Goal: Transaction & Acquisition: Purchase product/service

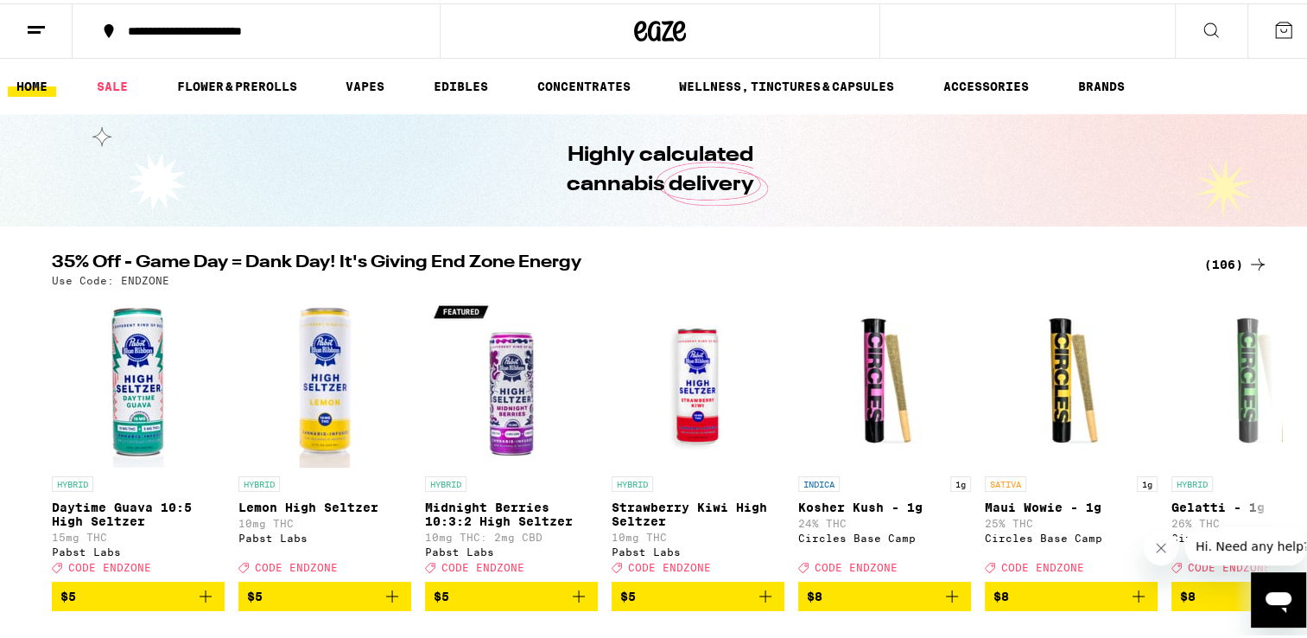
click at [1255, 265] on icon at bounding box center [1257, 261] width 21 height 21
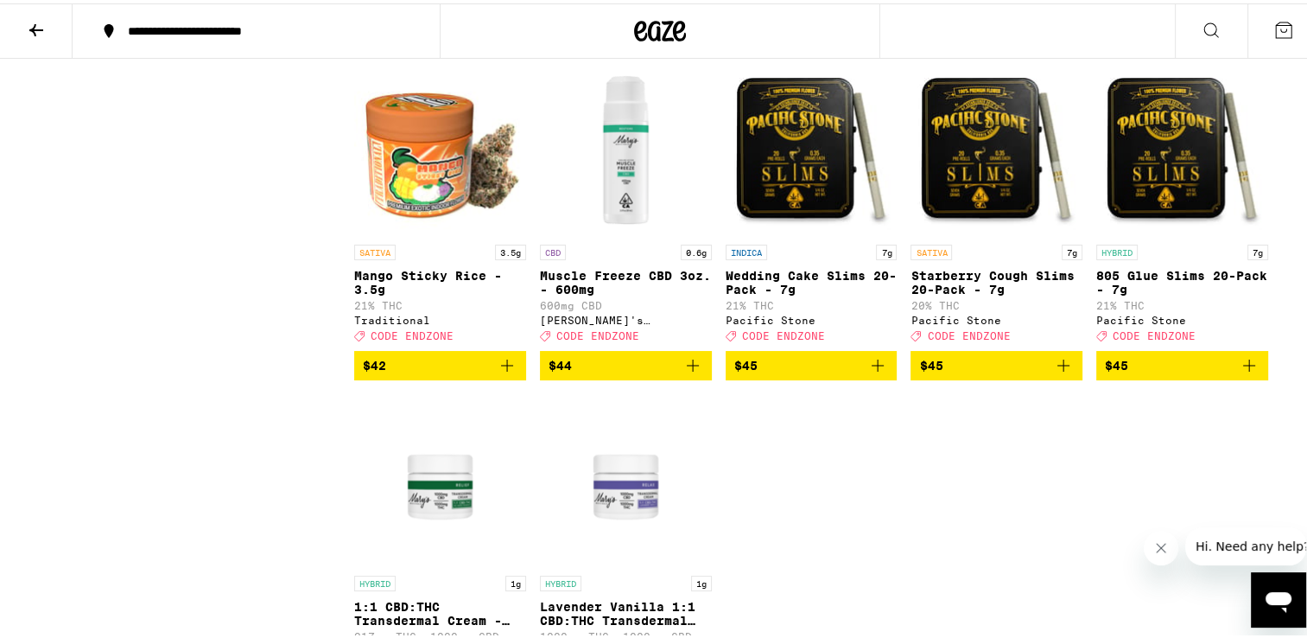
scroll to position [6824, 0]
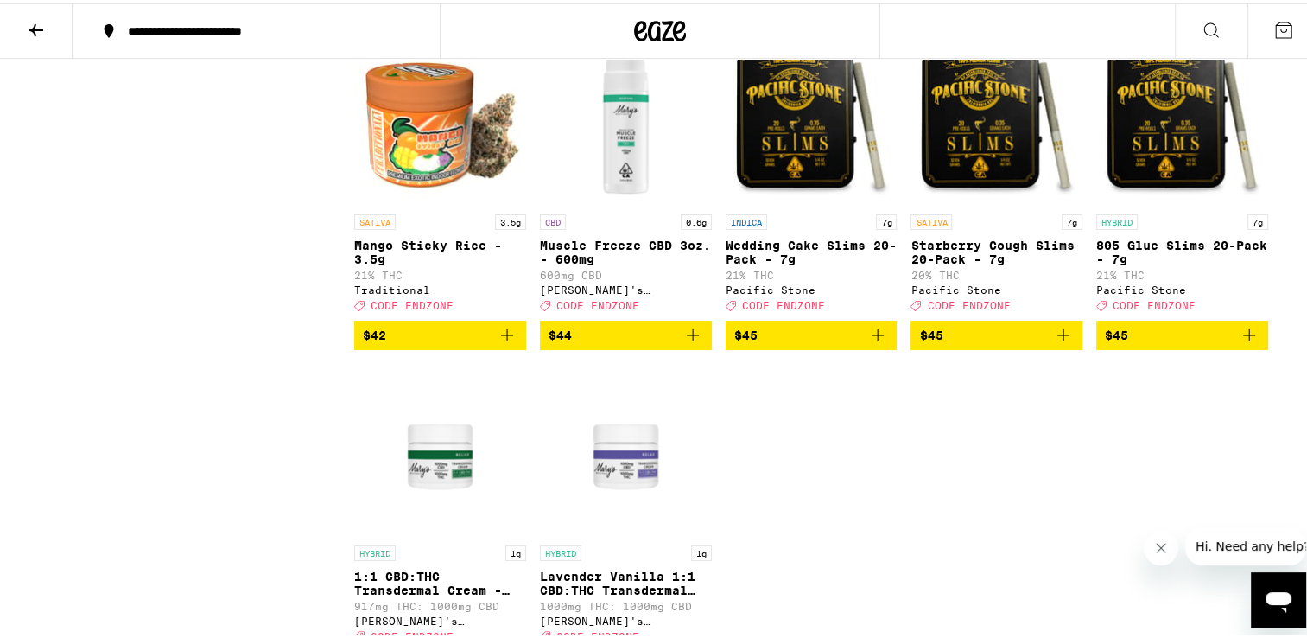
click at [457, 342] on span "$42" at bounding box center [440, 331] width 155 height 21
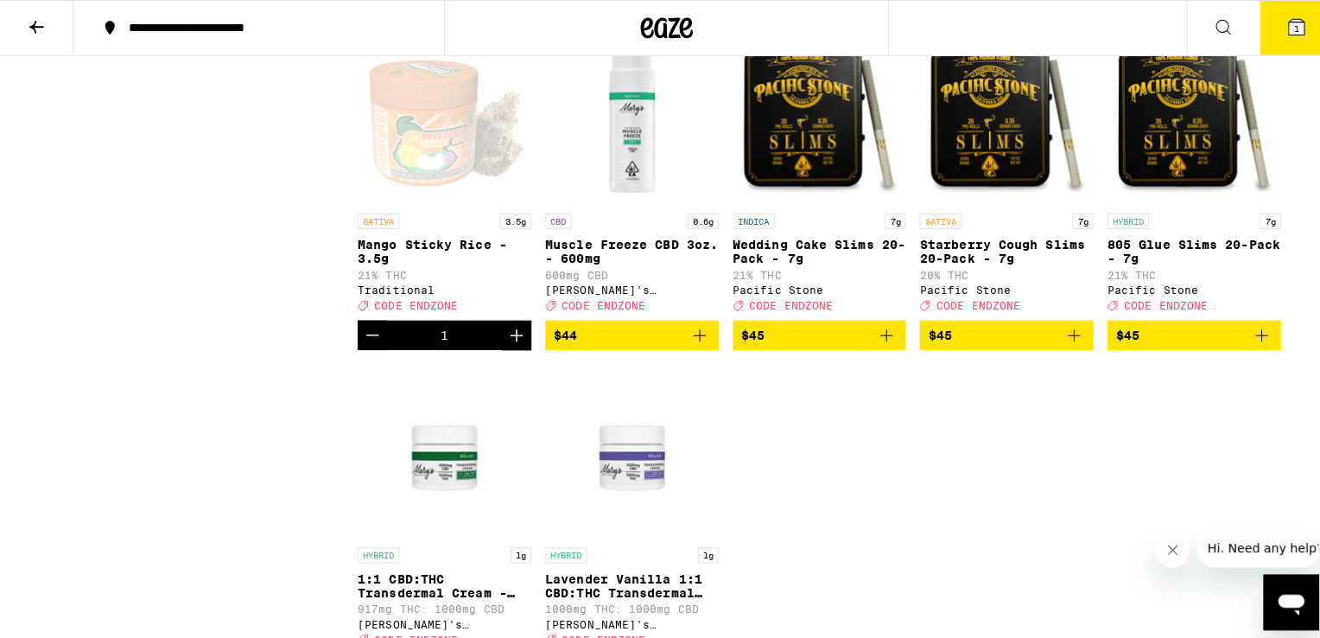
scroll to position [6880, 0]
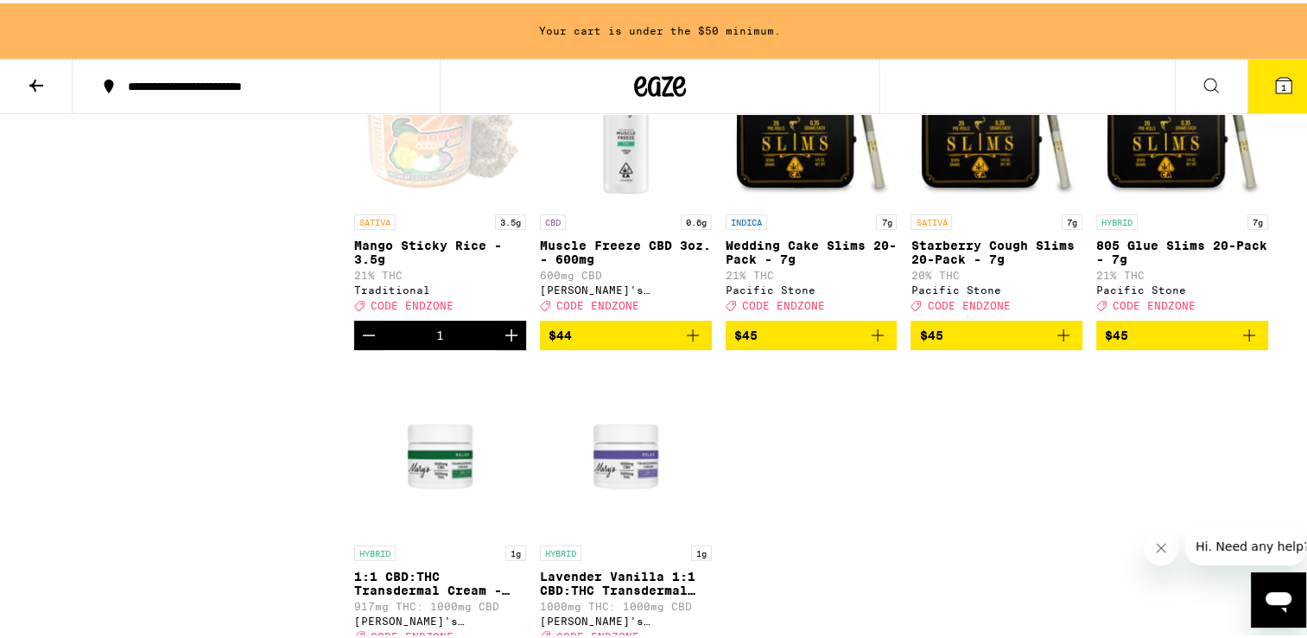
click at [1259, 79] on button "1" at bounding box center [1283, 83] width 73 height 54
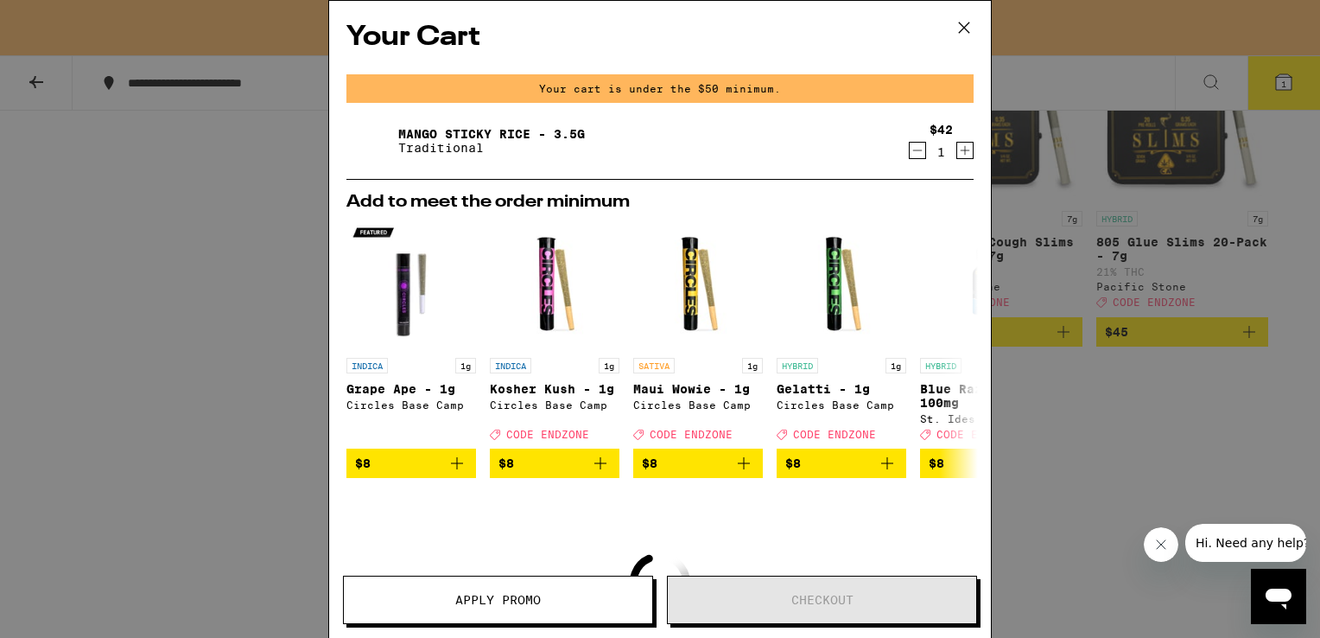
click at [910, 144] on icon "Decrement" at bounding box center [918, 150] width 16 height 21
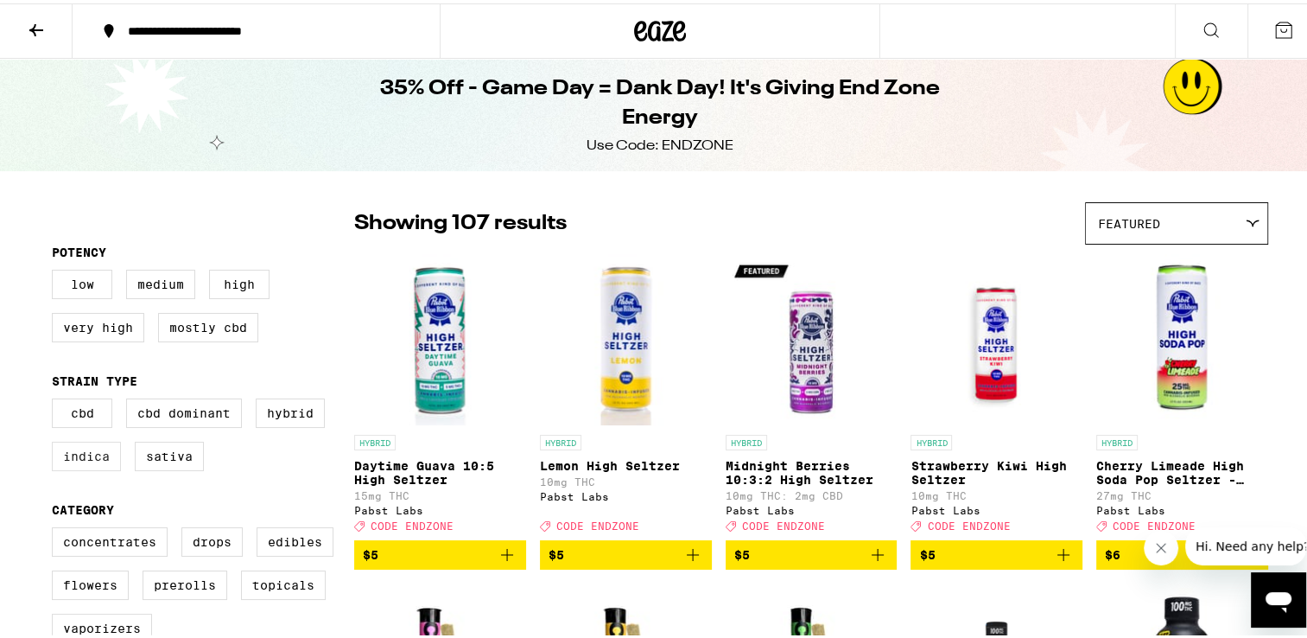
click at [63, 461] on label "Indica" at bounding box center [86, 452] width 69 height 29
click at [56, 398] on input "Indica" at bounding box center [55, 397] width 1 height 1
checkbox input "true"
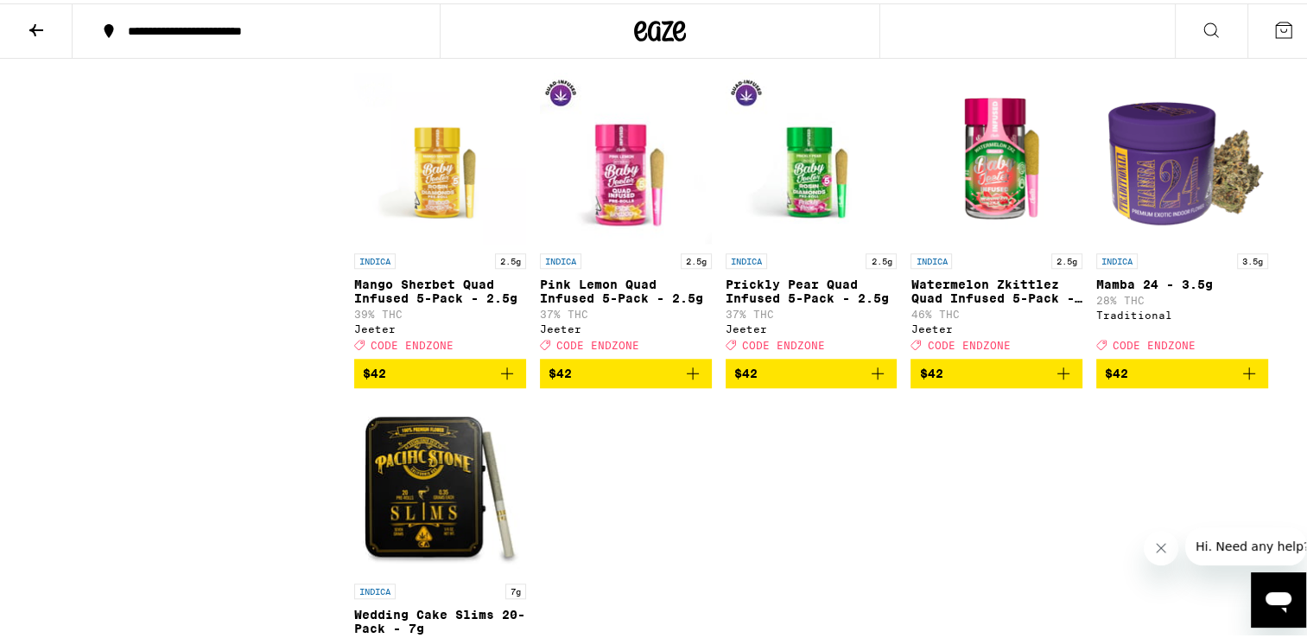
scroll to position [1469, 0]
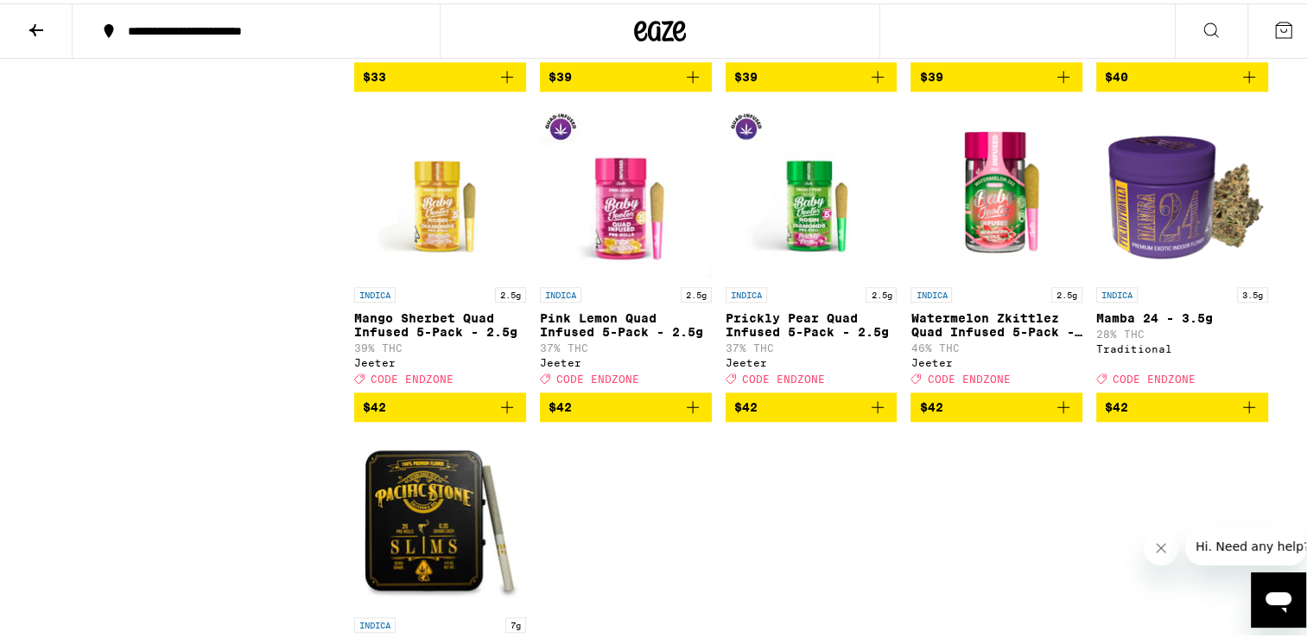
click at [1168, 414] on span "$42" at bounding box center [1182, 403] width 155 height 21
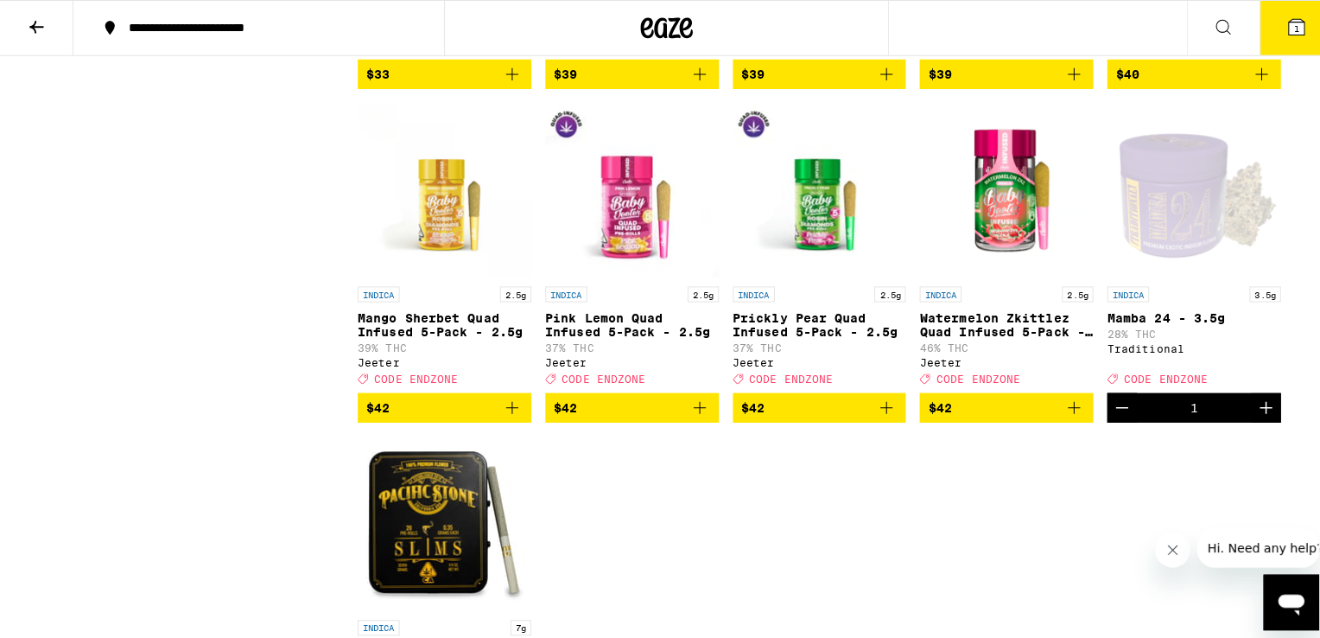
scroll to position [1524, 0]
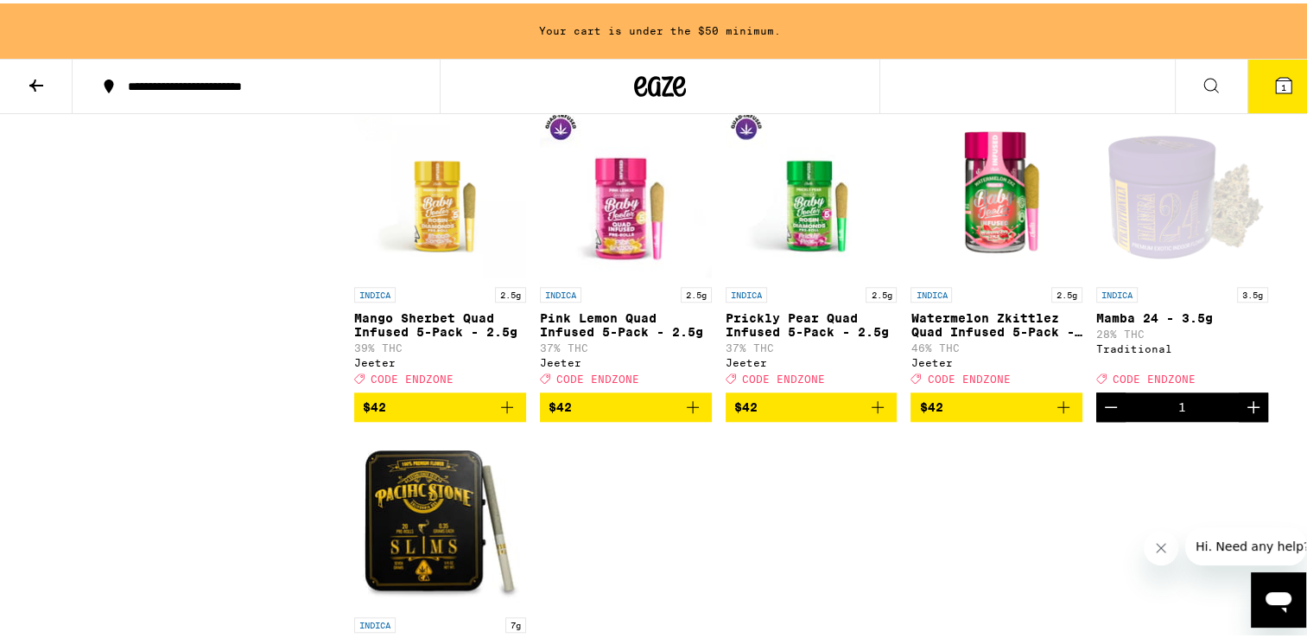
click at [1276, 81] on icon at bounding box center [1284, 82] width 16 height 16
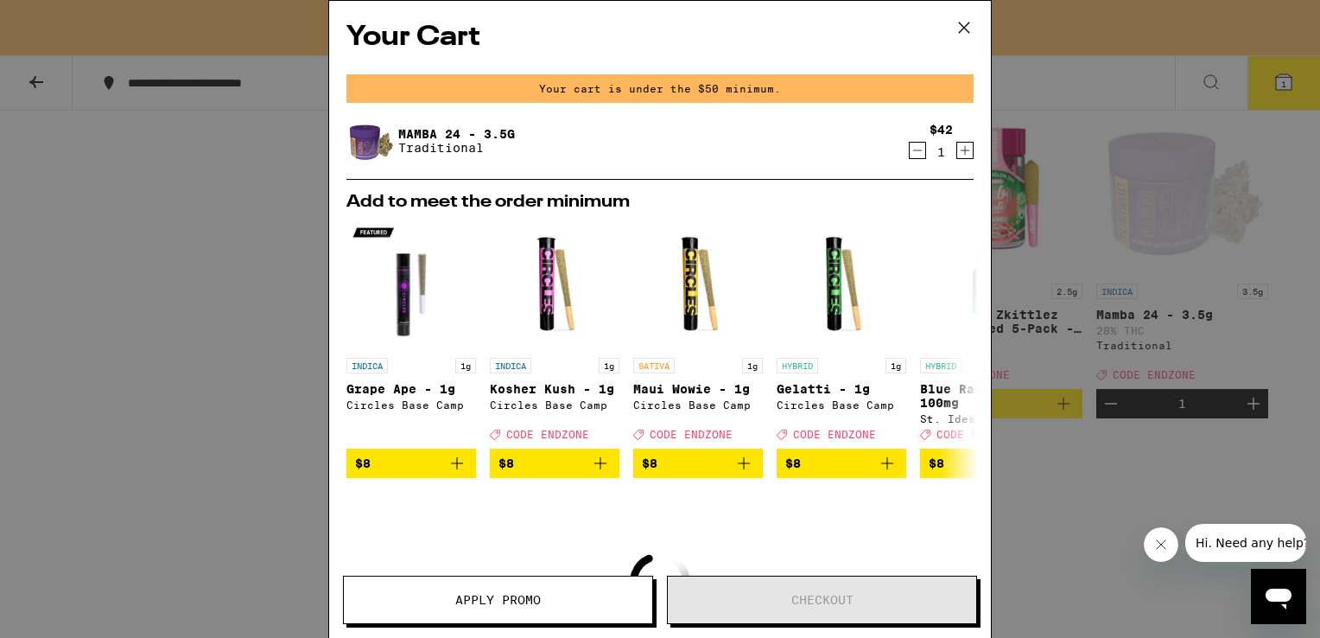
click at [957, 150] on icon "Increment" at bounding box center [965, 150] width 16 height 21
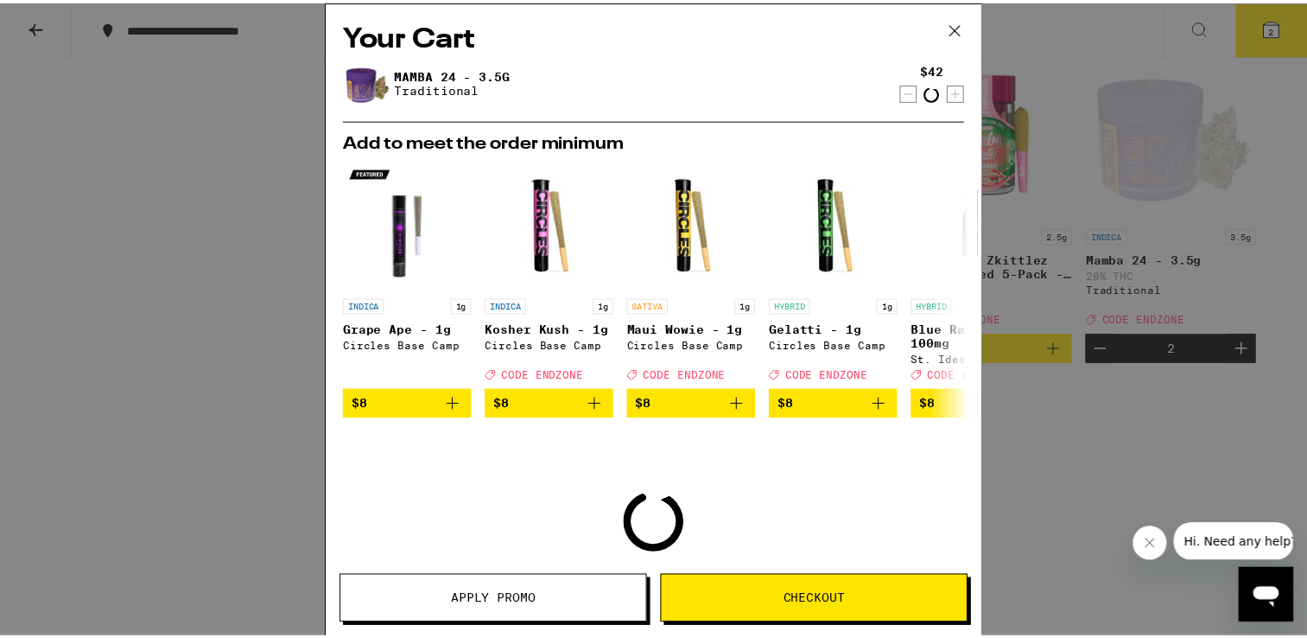
scroll to position [1469, 0]
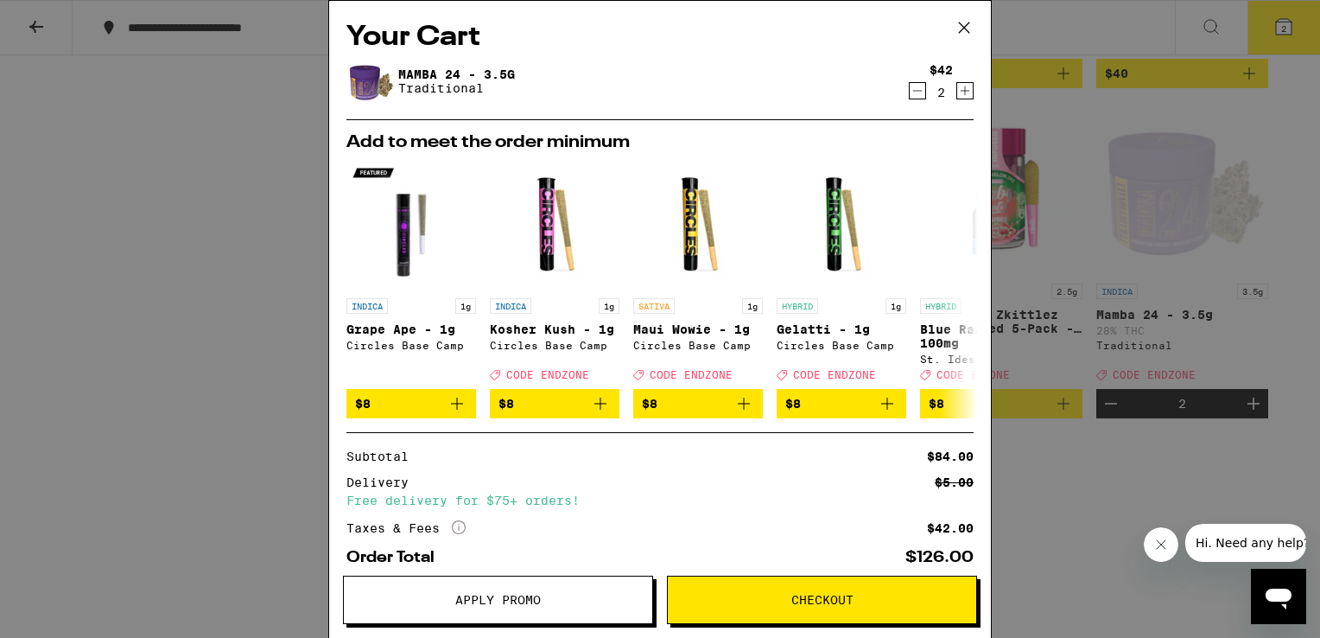
click at [404, 593] on span "Apply Promo" at bounding box center [498, 599] width 308 height 12
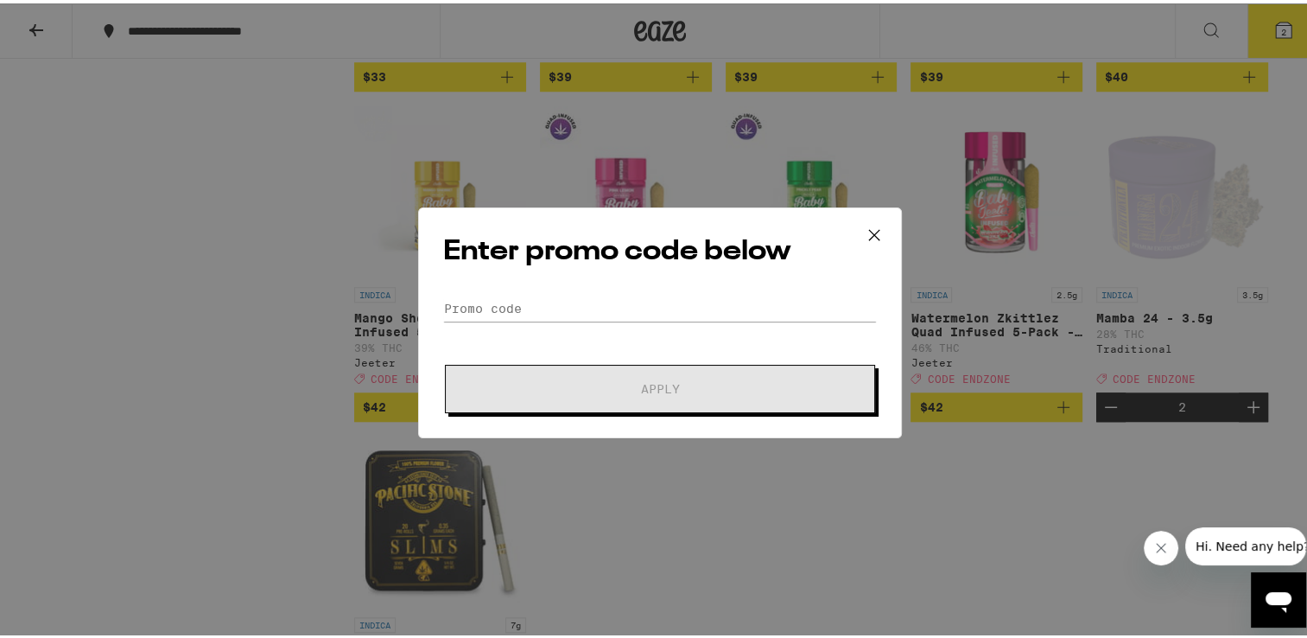
click at [463, 289] on div "Enter promo code below Promo Code Apply" at bounding box center [660, 319] width 484 height 231
click at [489, 297] on input "Promo Code" at bounding box center [660, 305] width 434 height 26
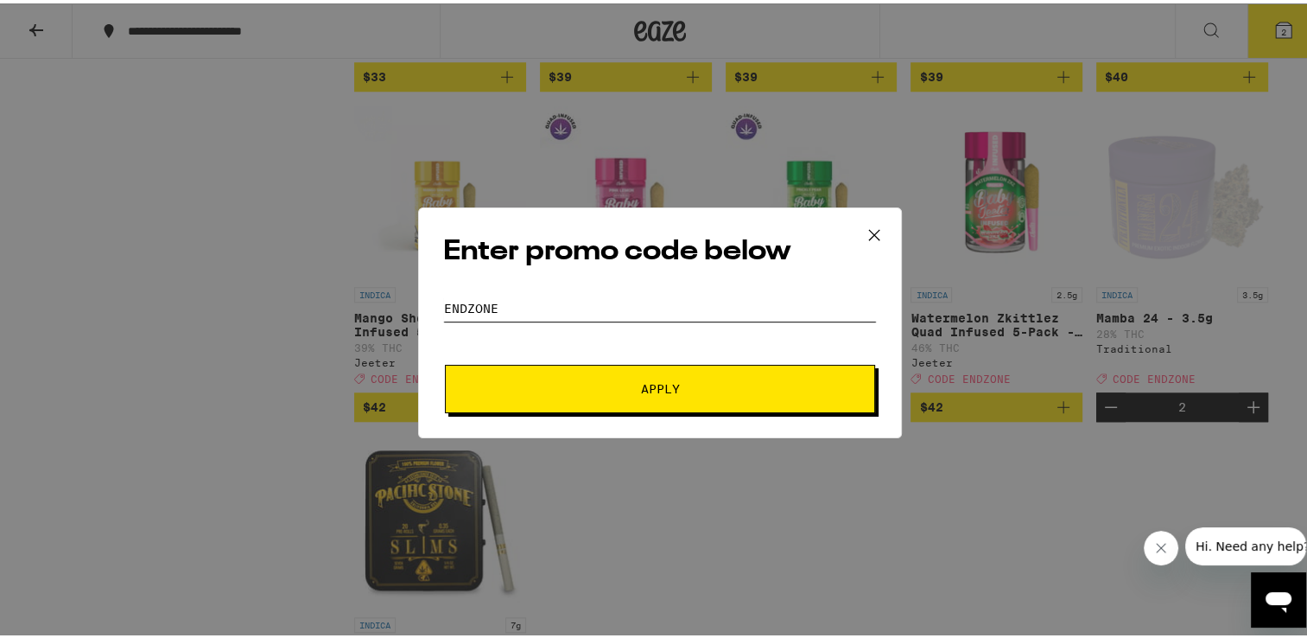
type input "endzone"
click at [705, 372] on button "Apply" at bounding box center [660, 385] width 430 height 48
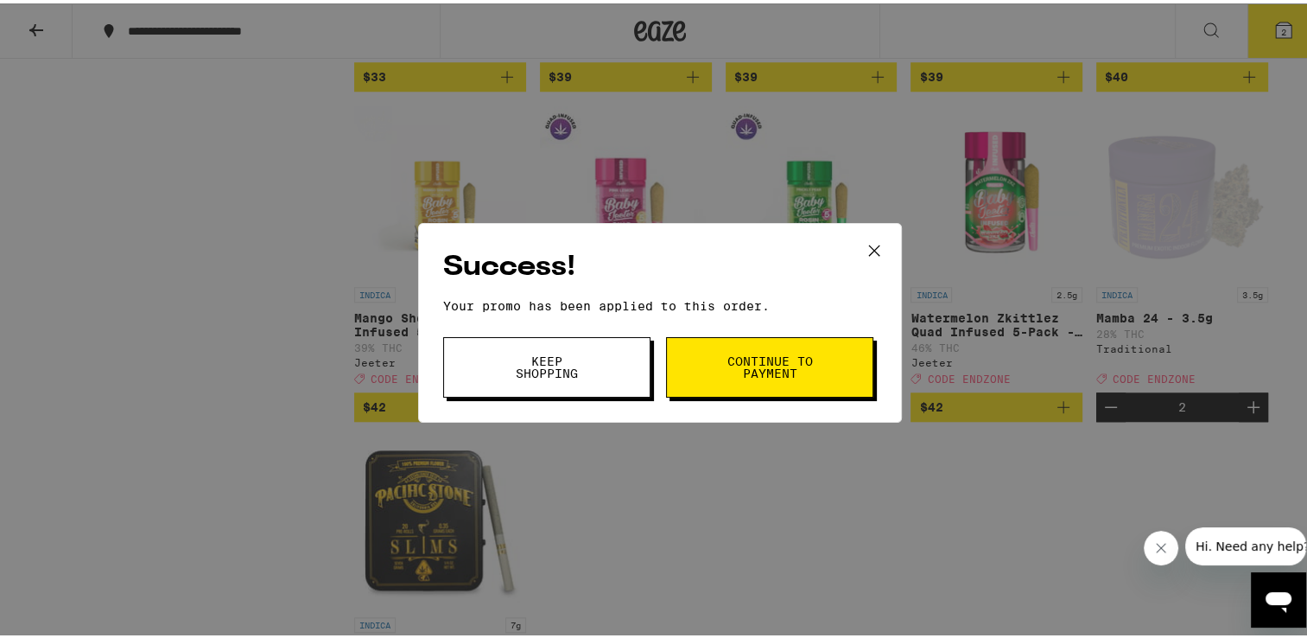
click at [777, 359] on span "Continue to payment" at bounding box center [770, 364] width 88 height 24
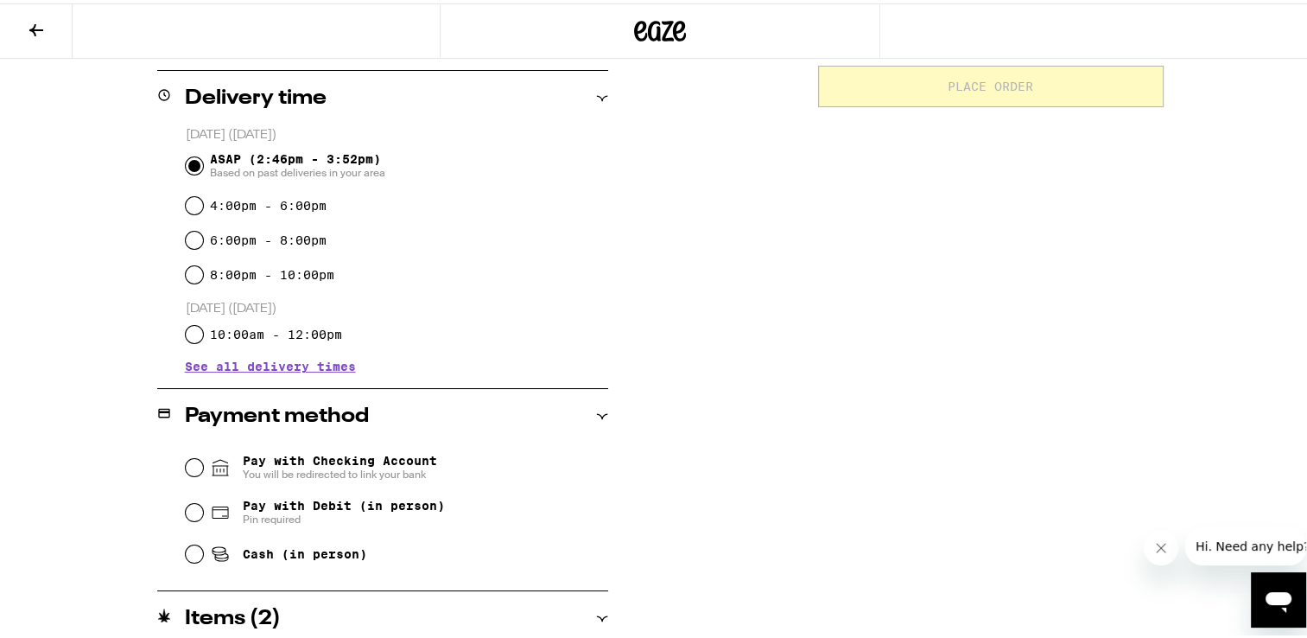
scroll to position [480, 0]
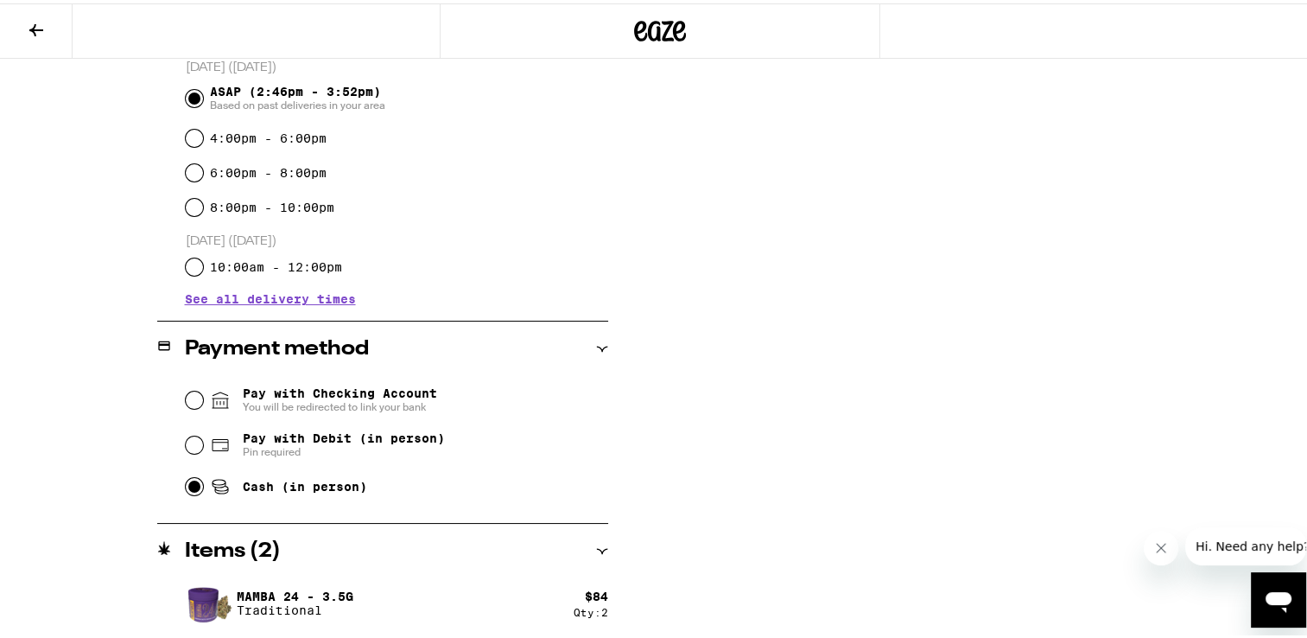
click at [187, 484] on input "Cash (in person)" at bounding box center [194, 482] width 17 height 17
radio input "true"
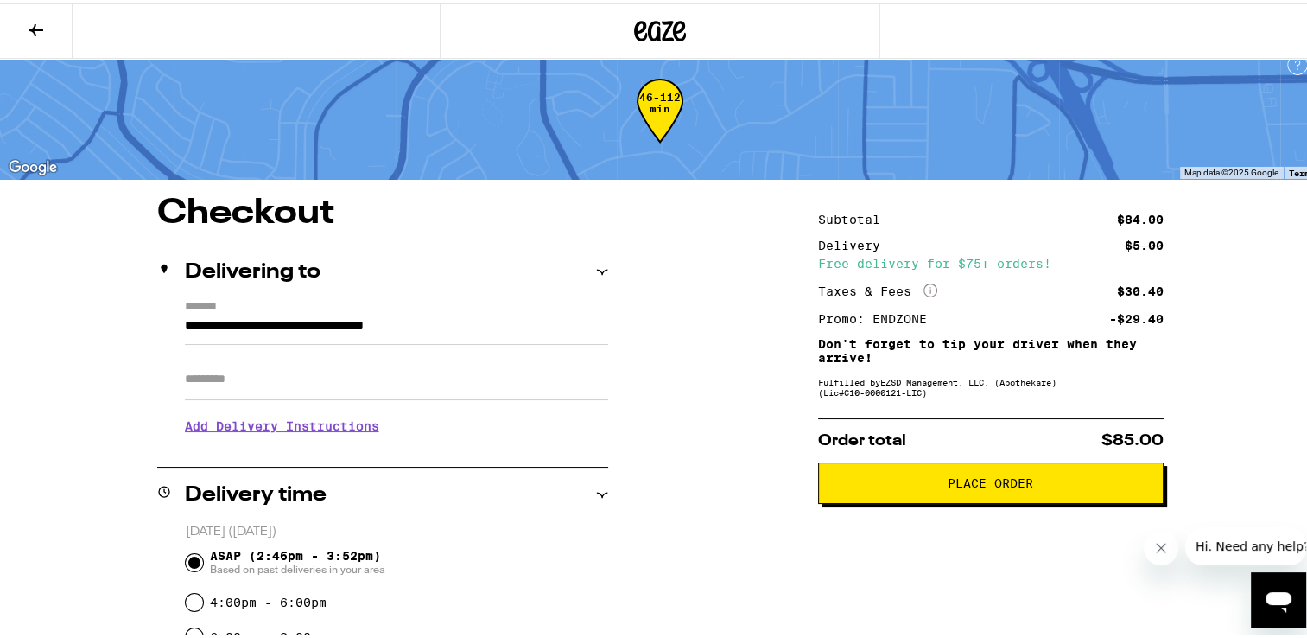
scroll to position [0, 0]
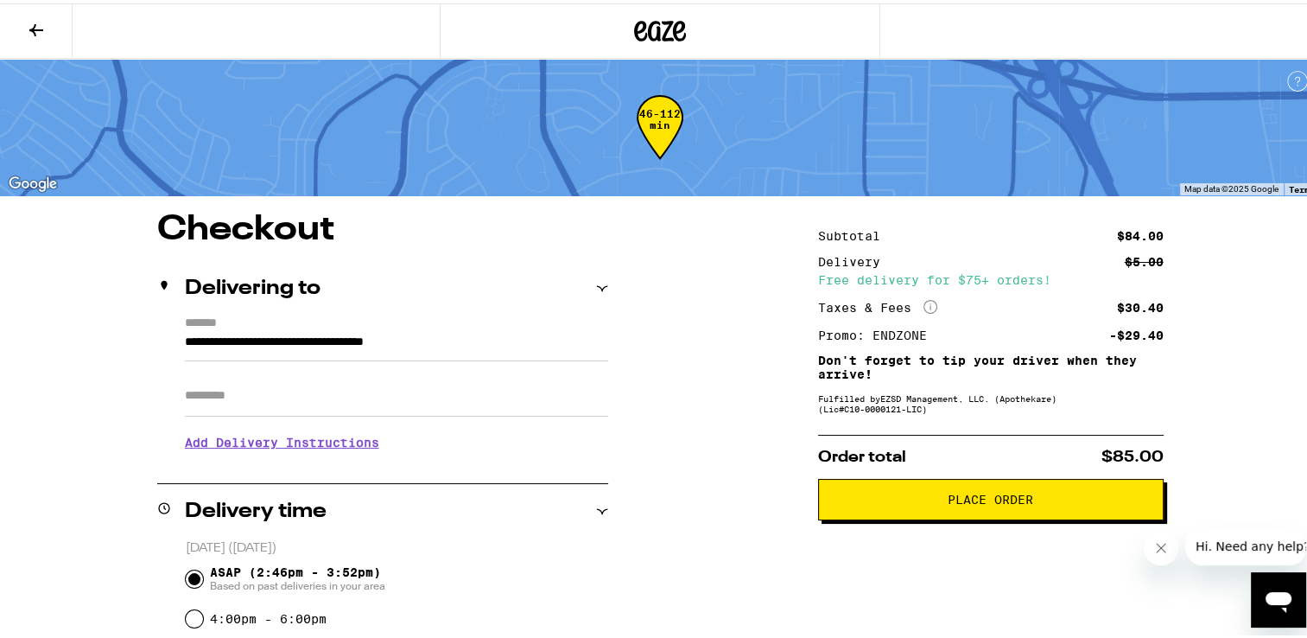
click at [991, 496] on span "Place Order" at bounding box center [991, 496] width 86 height 12
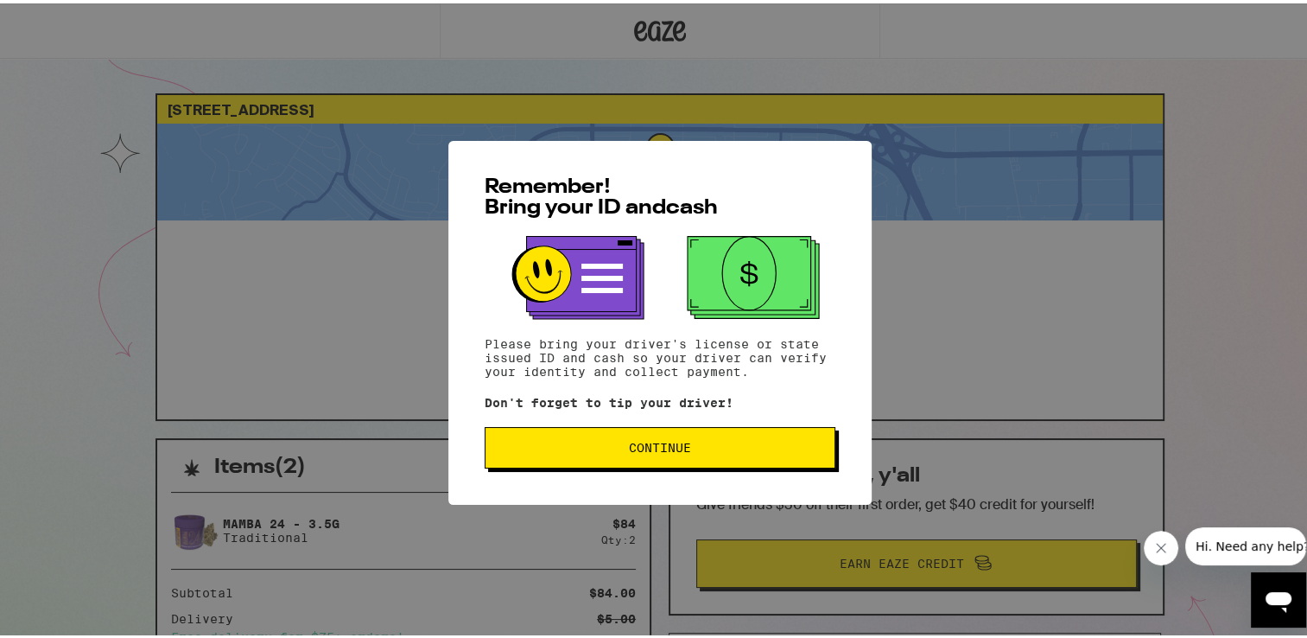
click at [667, 441] on span "Continue" at bounding box center [660, 444] width 62 height 12
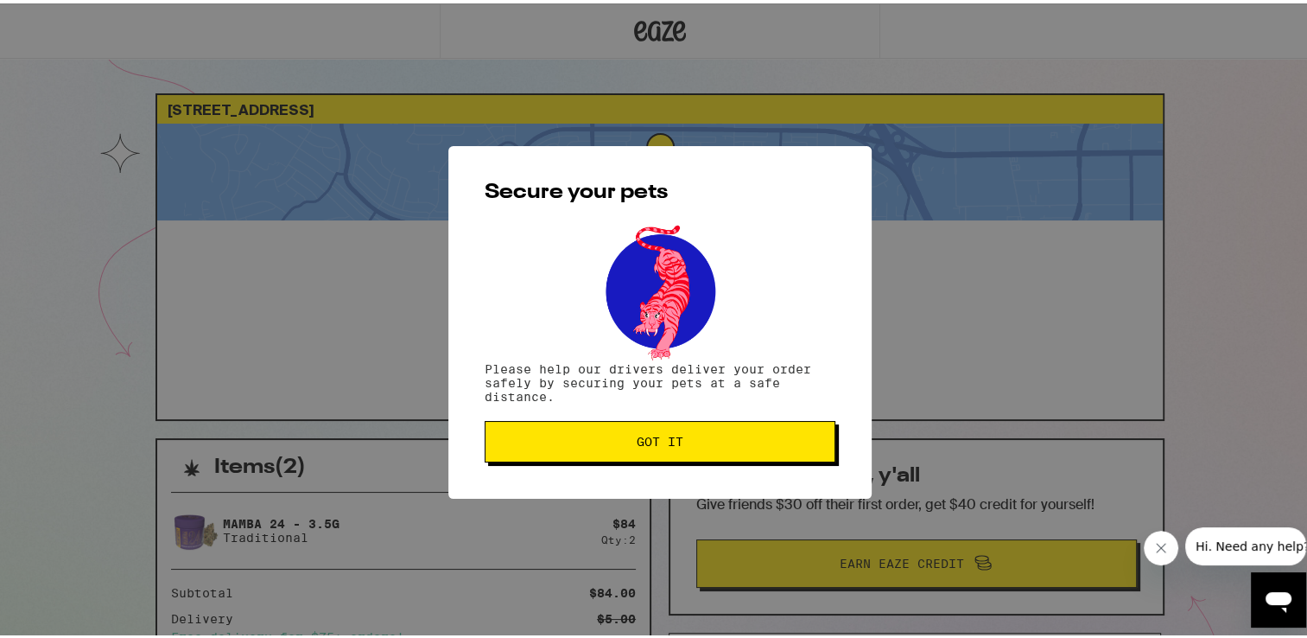
click at [665, 430] on button "Got it" at bounding box center [660, 437] width 351 height 41
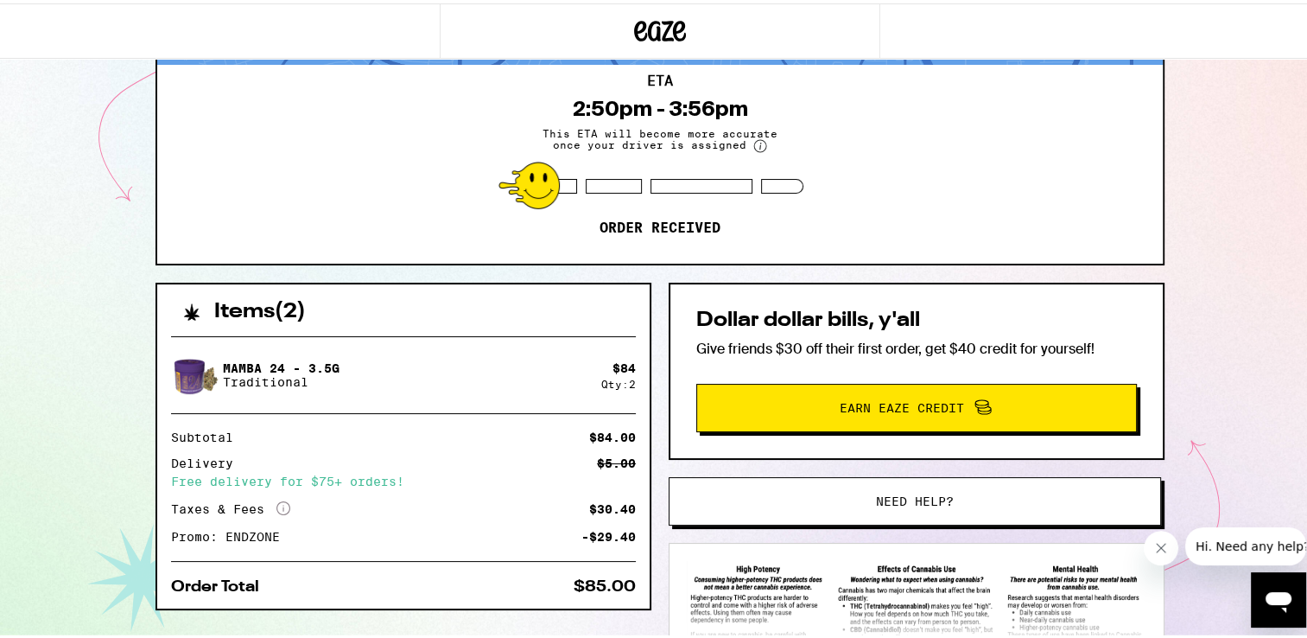
scroll to position [173, 0]
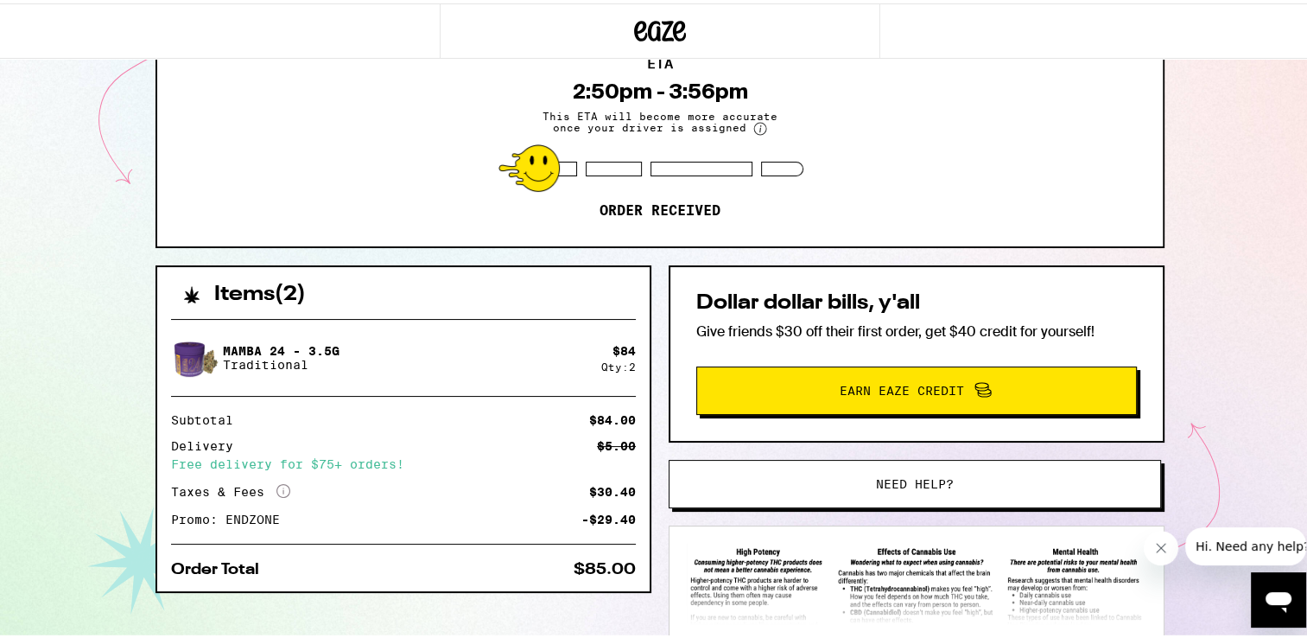
click at [180, 349] on img at bounding box center [195, 354] width 48 height 48
click at [176, 354] on img at bounding box center [195, 354] width 48 height 48
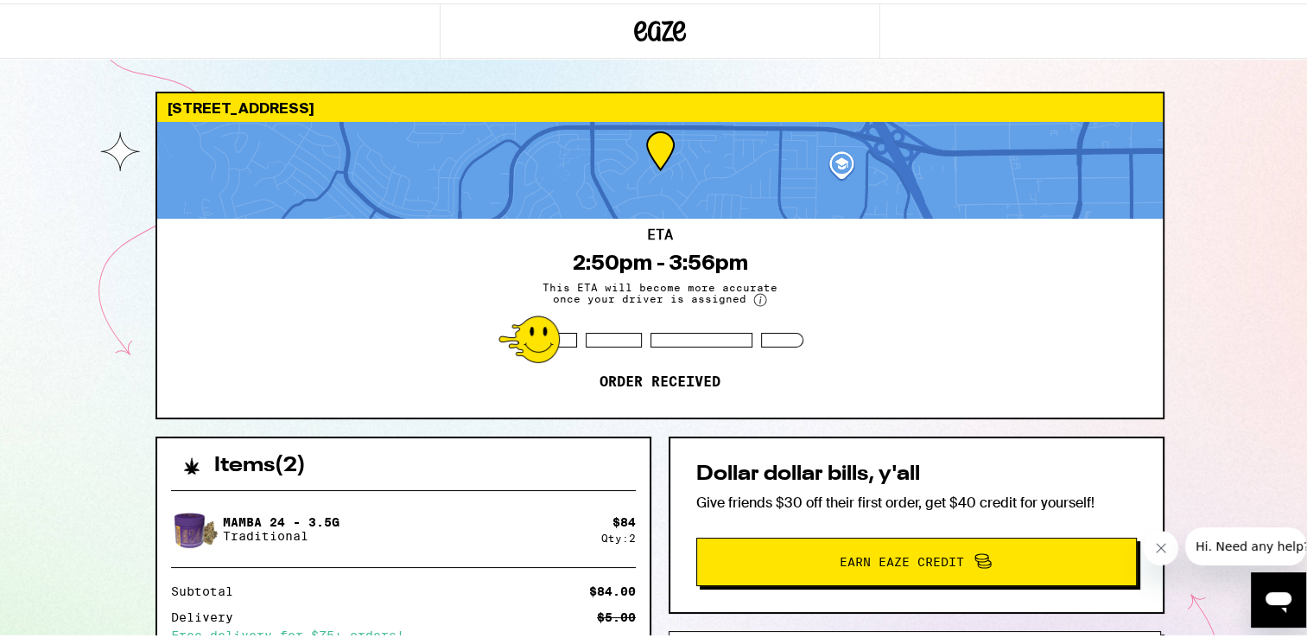
scroll to position [0, 0]
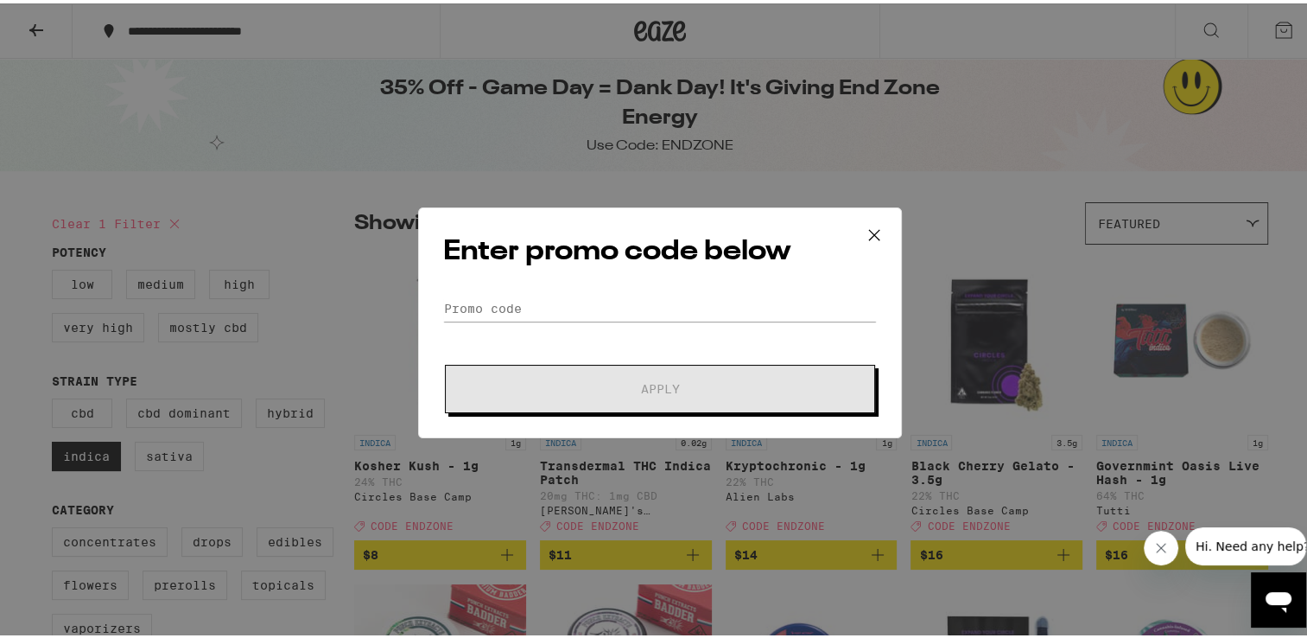
click at [861, 232] on icon at bounding box center [874, 232] width 26 height 26
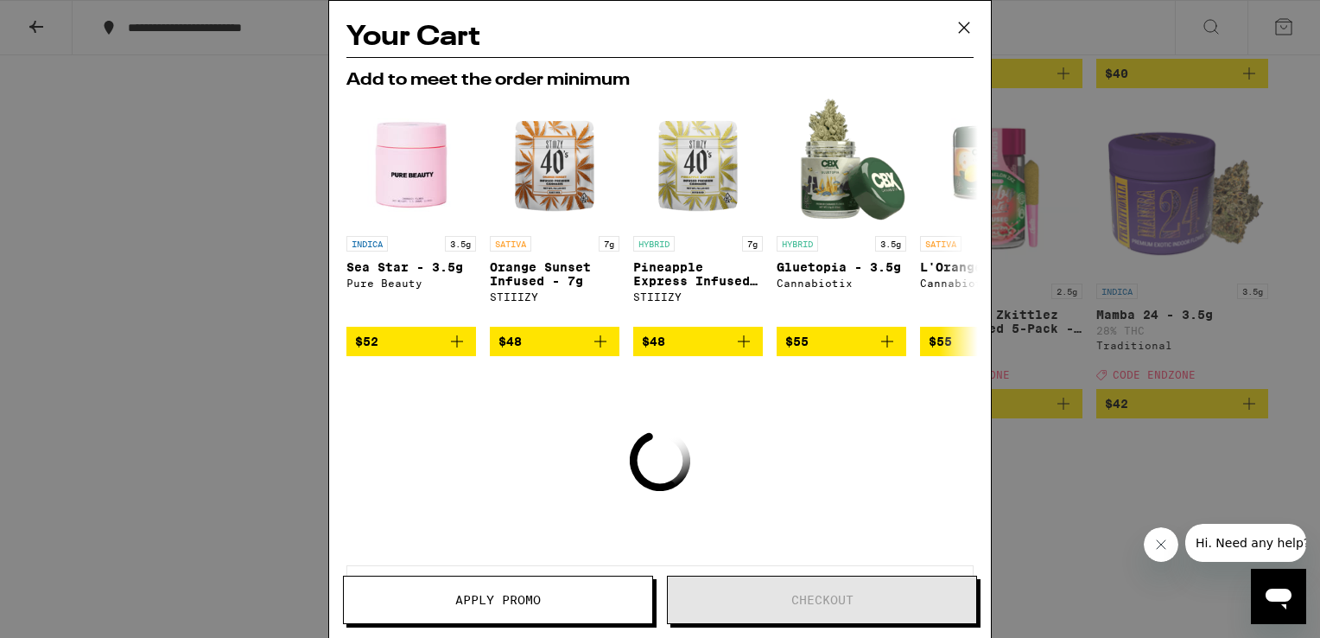
click at [963, 23] on icon at bounding box center [964, 28] width 26 height 26
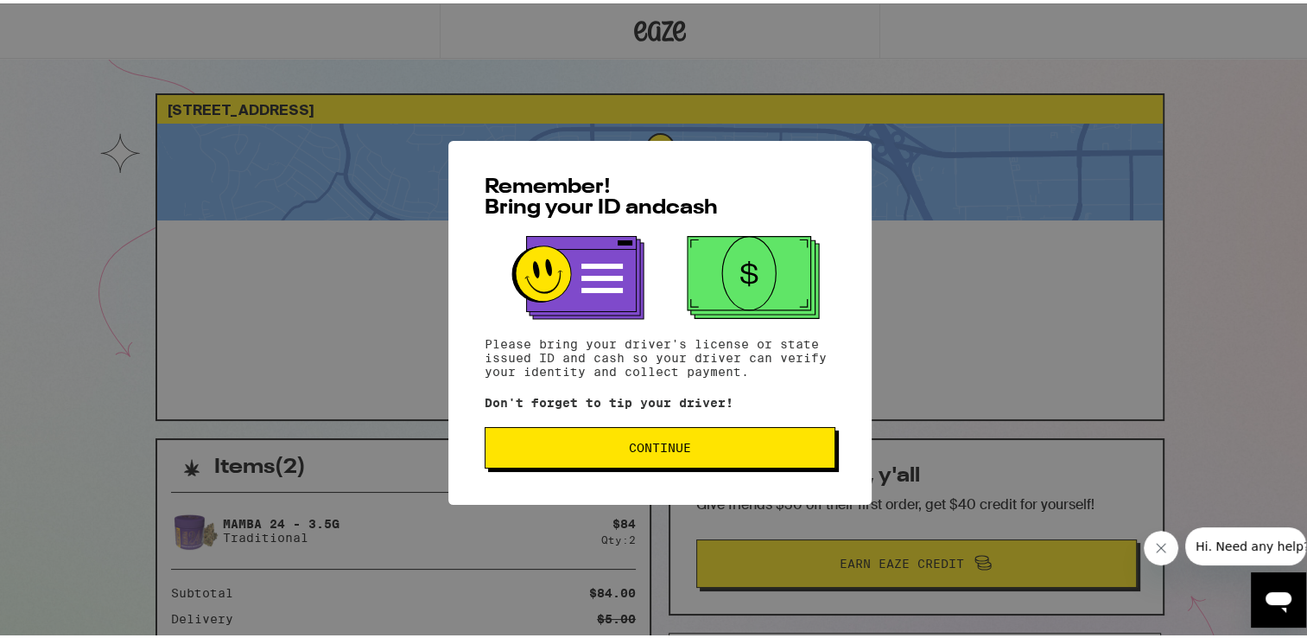
click at [672, 447] on span "Continue" at bounding box center [660, 444] width 62 height 12
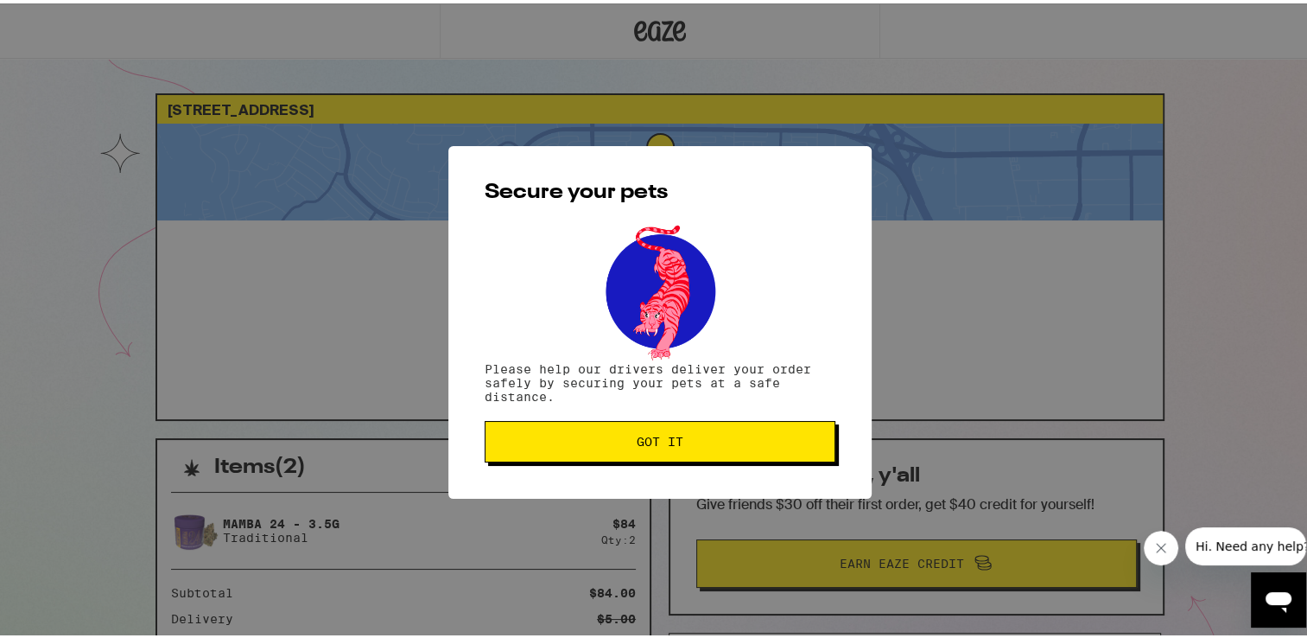
click at [688, 441] on span "Got it" at bounding box center [659, 438] width 321 height 12
